Goal: Navigation & Orientation: Find specific page/section

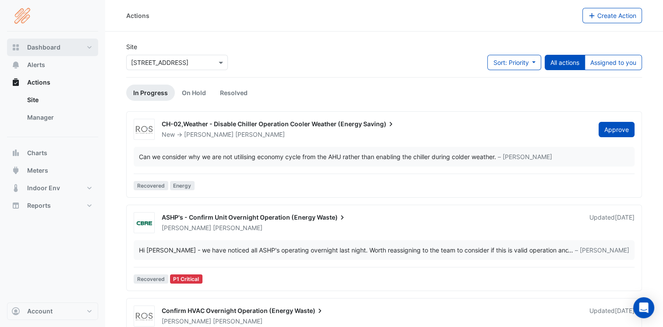
click at [36, 44] on span "Dashboard" at bounding box center [43, 47] width 33 height 9
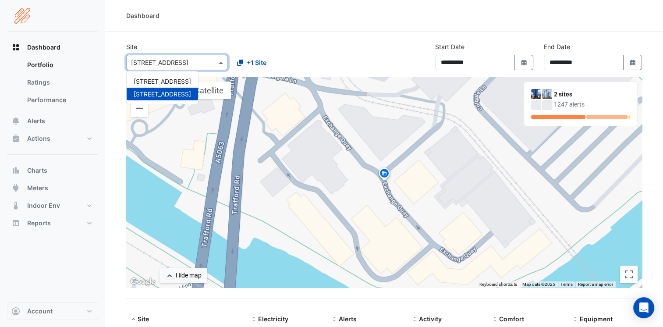
click at [218, 63] on span at bounding box center [222, 62] width 11 height 9
click at [155, 82] on span "[STREET_ADDRESS]" at bounding box center [162, 81] width 57 height 7
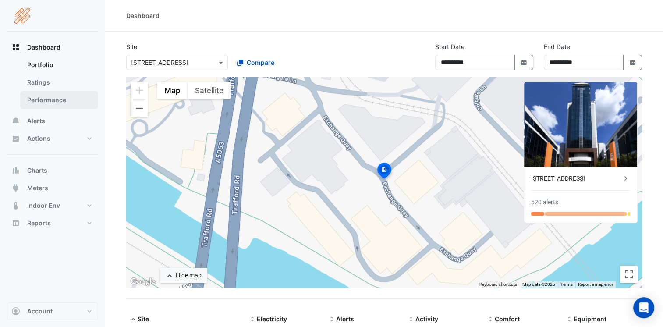
click at [35, 101] on link "Performance" at bounding box center [59, 100] width 78 height 18
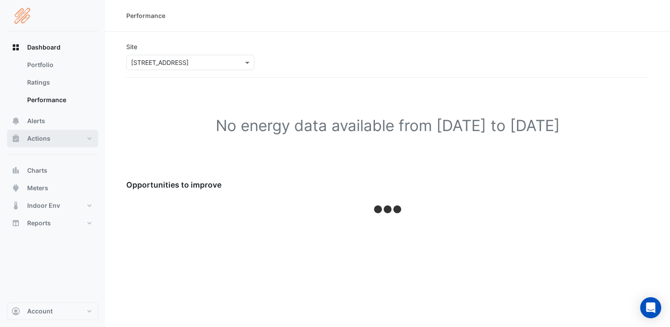
click at [32, 139] on span "Actions" at bounding box center [38, 138] width 23 height 9
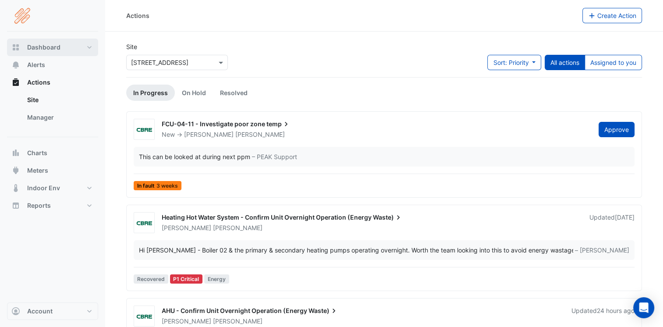
click at [47, 48] on span "Dashboard" at bounding box center [43, 47] width 33 height 9
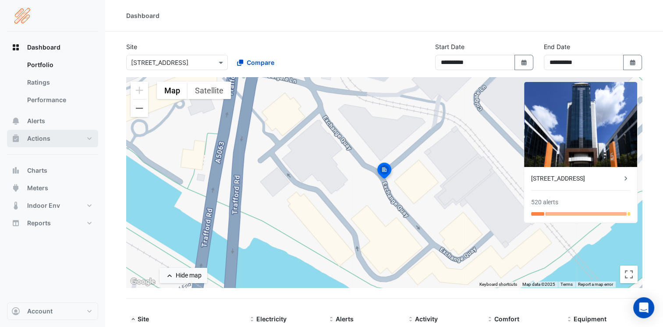
click at [37, 138] on span "Actions" at bounding box center [38, 138] width 23 height 9
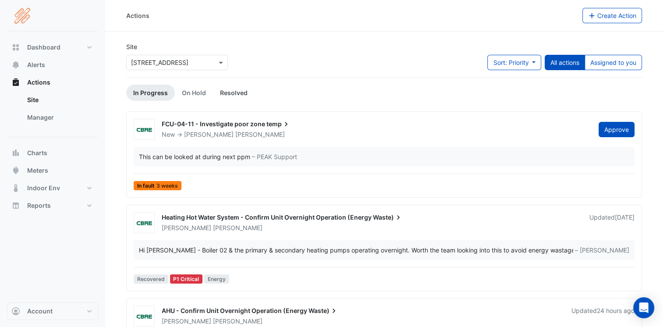
click at [232, 93] on link "Resolved" at bounding box center [234, 93] width 42 height 16
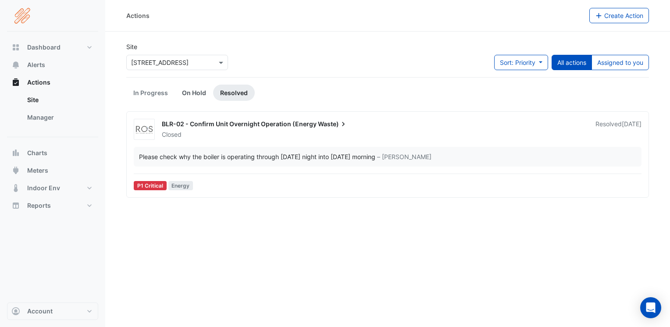
click at [186, 89] on link "On Hold" at bounding box center [194, 93] width 38 height 16
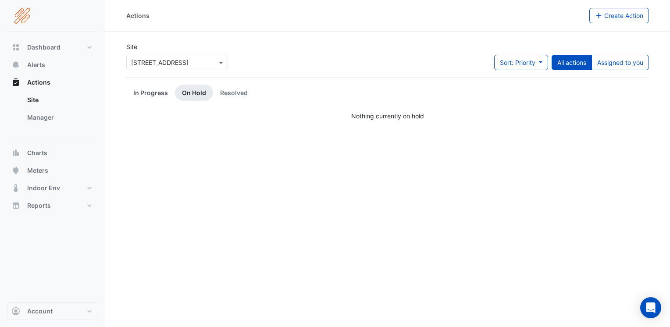
click at [156, 93] on link "In Progress" at bounding box center [150, 93] width 49 height 16
